Goal: Task Accomplishment & Management: Manage account settings

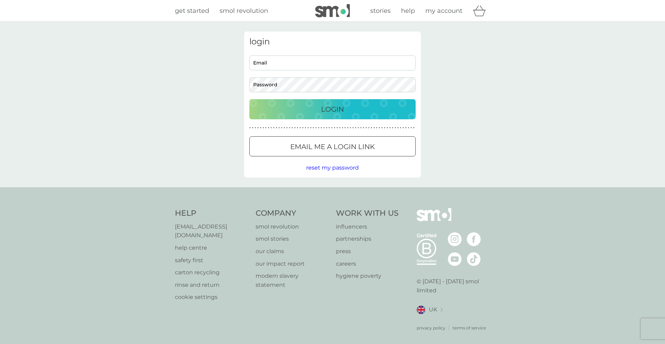
type input "rosalie.alice.butcher@gmail.com"
click at [355, 106] on div "Login" at bounding box center [332, 109] width 153 height 11
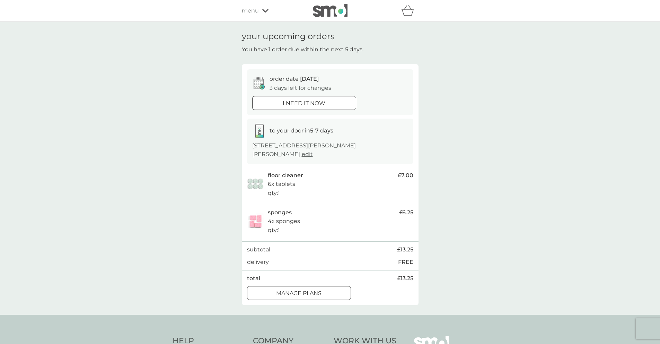
click at [282, 183] on p "6x tablets" at bounding box center [281, 184] width 27 height 9
click at [328, 293] on div "manage plans" at bounding box center [298, 293] width 103 height 9
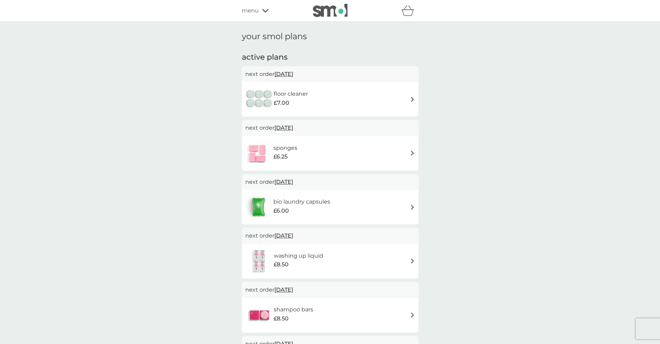
click at [291, 127] on span "[DATE]" at bounding box center [284, 128] width 19 height 14
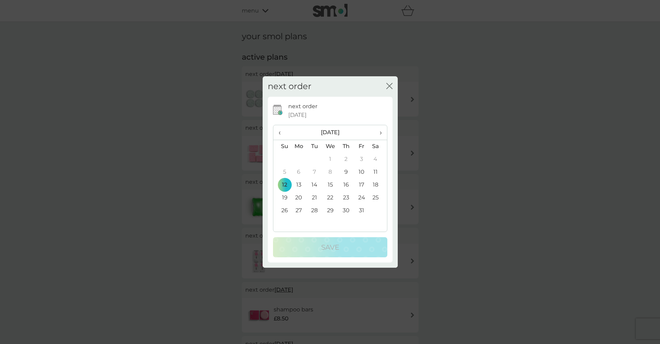
click at [382, 131] on th "›" at bounding box center [377, 132] width 17 height 15
click at [348, 208] on td "29" at bounding box center [346, 210] width 16 height 13
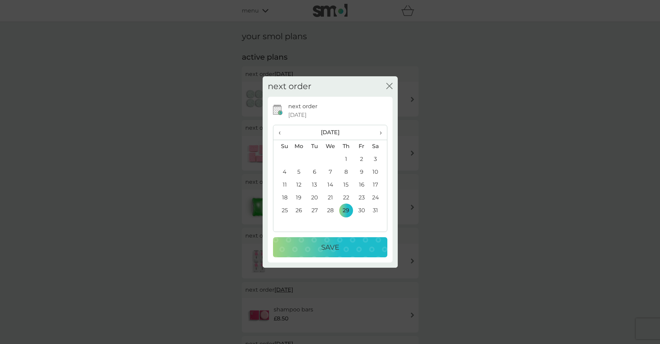
click at [345, 251] on div "Save" at bounding box center [330, 247] width 101 height 11
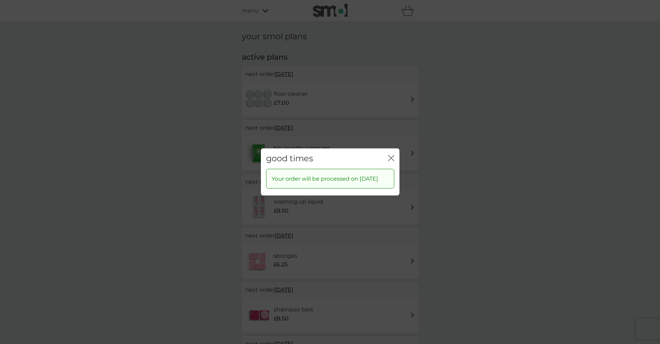
click at [385, 151] on div "good times close" at bounding box center [330, 158] width 139 height 20
click at [391, 155] on icon "close" at bounding box center [391, 158] width 6 height 6
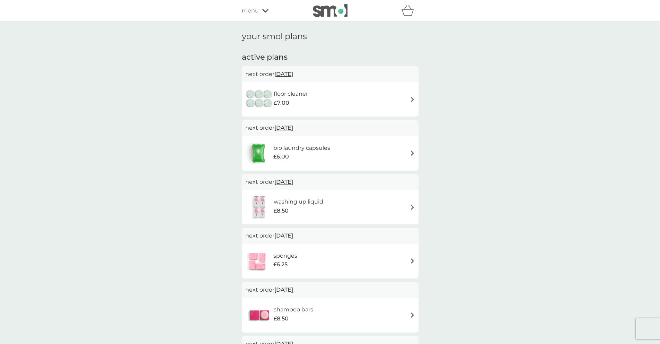
click at [286, 72] on span "[DATE]" at bounding box center [284, 74] width 19 height 14
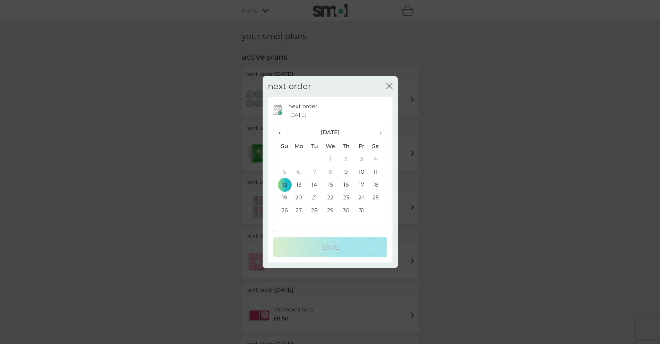
click at [384, 129] on th "›" at bounding box center [377, 132] width 17 height 15
click at [350, 195] on td "19" at bounding box center [346, 197] width 16 height 13
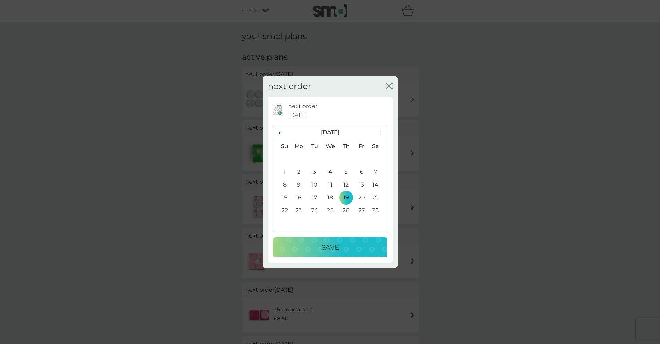
click at [354, 253] on button "Save" at bounding box center [330, 247] width 114 height 20
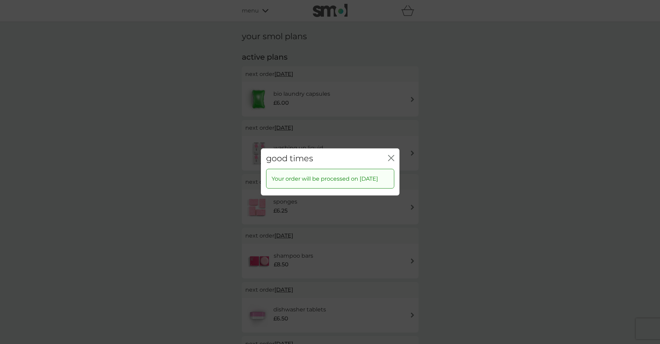
click at [391, 155] on icon "close" at bounding box center [392, 158] width 3 height 6
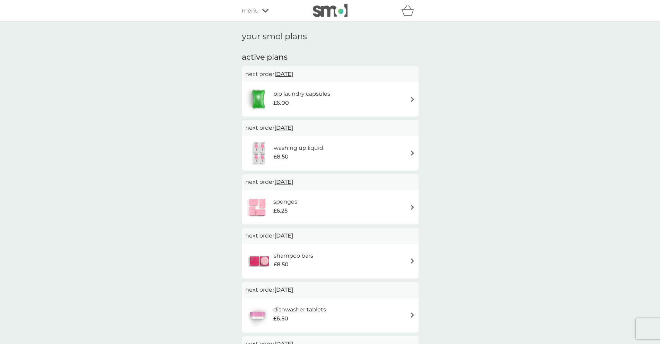
click at [251, 10] on span "menu" at bounding box center [250, 10] width 17 height 9
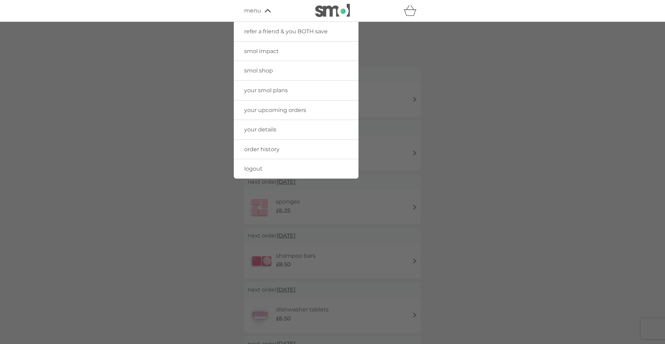
click at [273, 150] on span "order history" at bounding box center [261, 149] width 35 height 7
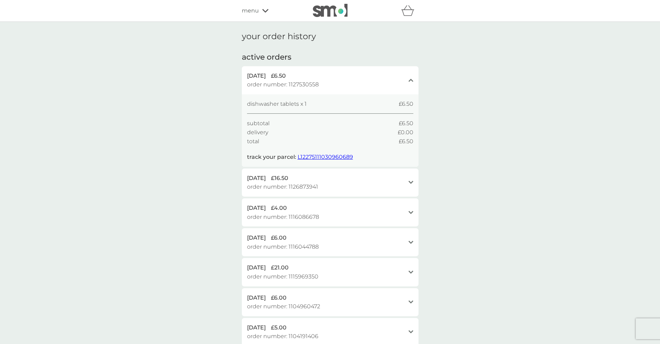
click at [313, 175] on div "[DATE] £16.50" at bounding box center [326, 178] width 158 height 9
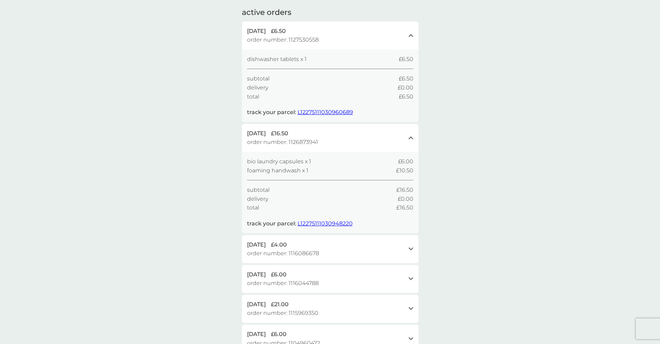
scroll to position [53, 0]
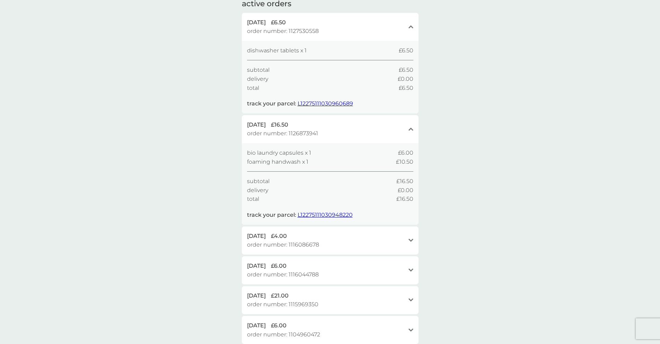
click at [311, 238] on div "[DATE] £4.00" at bounding box center [326, 236] width 158 height 9
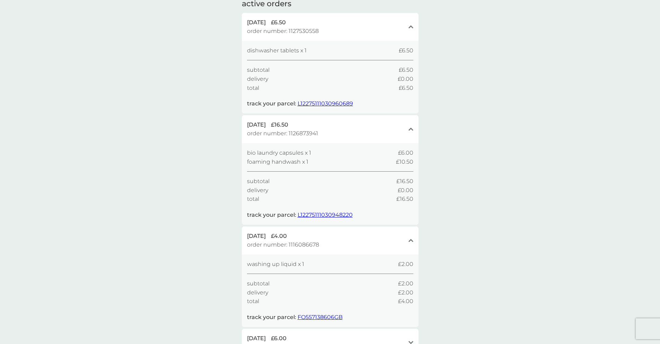
click at [311, 238] on div "[DATE] £4.00" at bounding box center [326, 236] width 158 height 9
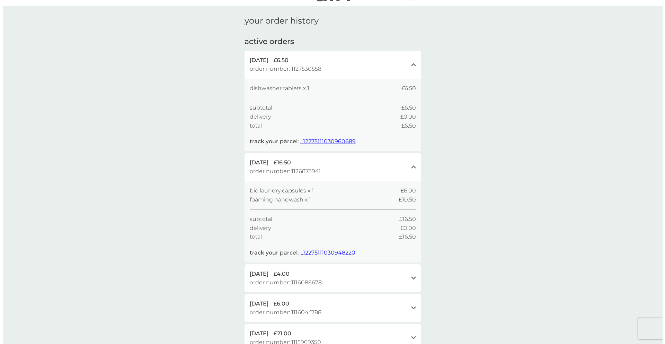
scroll to position [0, 0]
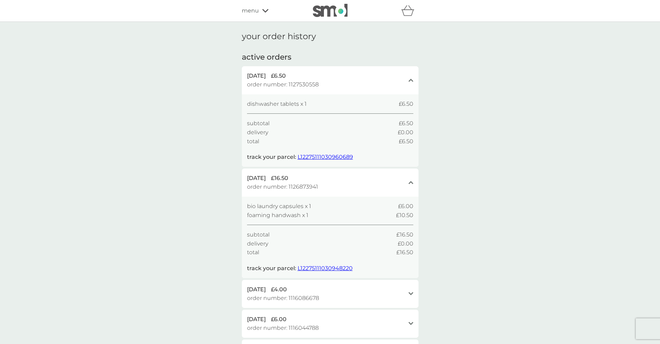
click at [286, 79] on span "£6.50" at bounding box center [278, 75] width 15 height 9
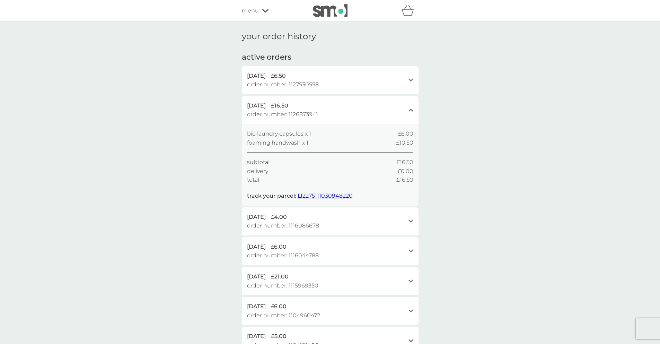
click at [303, 117] on span "order number: 1126873941" at bounding box center [282, 114] width 71 height 9
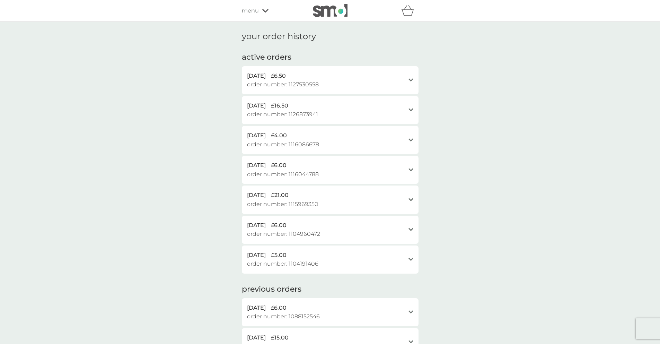
click at [257, 12] on span "menu" at bounding box center [250, 10] width 17 height 9
